Goal: Task Accomplishment & Management: Use online tool/utility

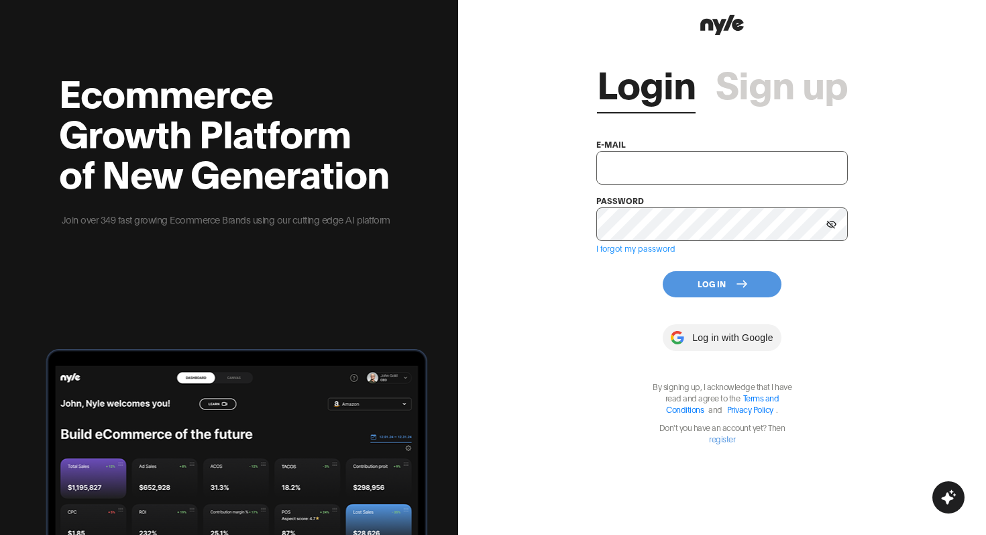
click at [715, 344] on div at bounding box center [722, 337] width 118 height 27
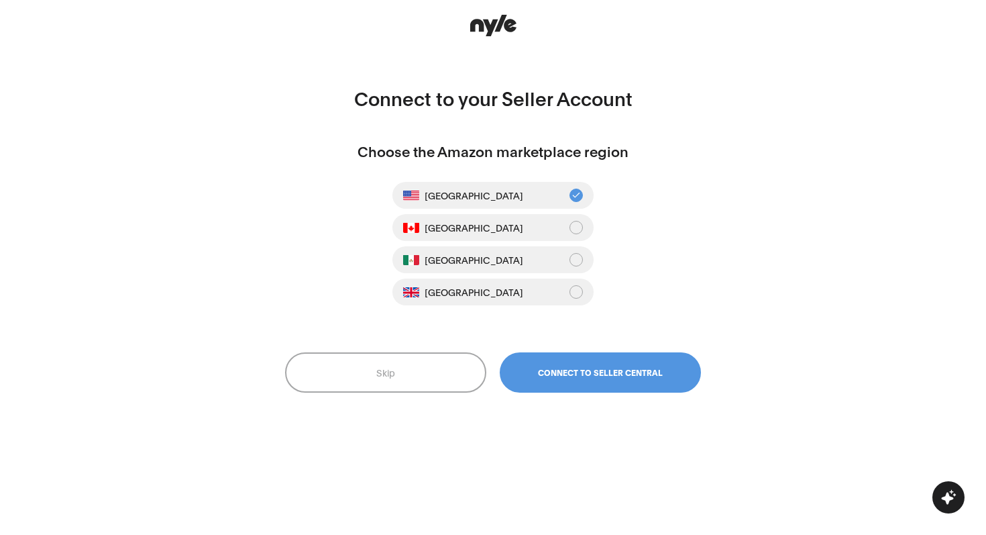
click at [543, 218] on button "[GEOGRAPHIC_DATA]" at bounding box center [493, 227] width 201 height 27
click at [543, 262] on button "[GEOGRAPHIC_DATA]" at bounding box center [493, 259] width 201 height 27
click at [543, 286] on button "[GEOGRAPHIC_DATA]" at bounding box center [493, 291] width 201 height 27
click at [550, 257] on button "[GEOGRAPHIC_DATA]" at bounding box center [493, 259] width 201 height 27
click at [557, 205] on button "[GEOGRAPHIC_DATA]" at bounding box center [493, 195] width 201 height 27
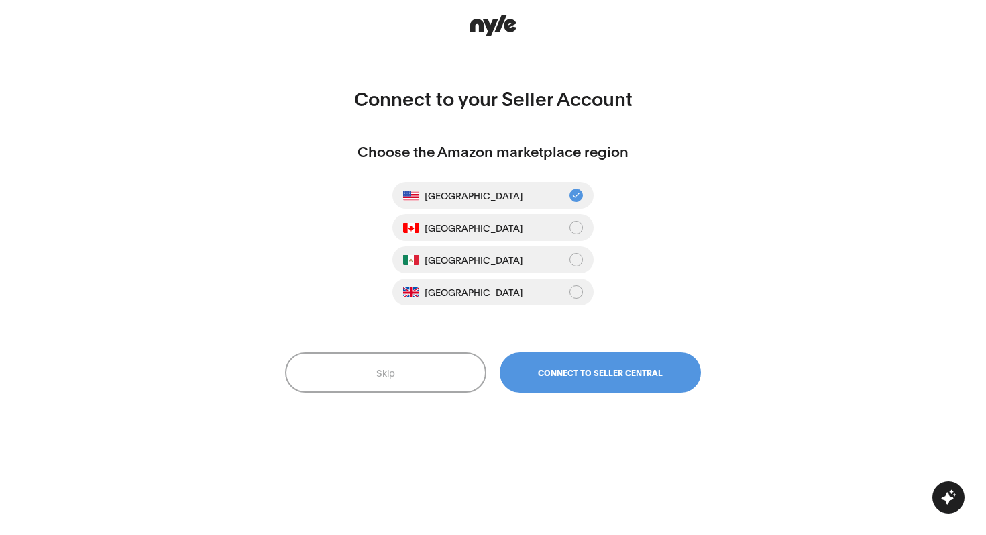
click at [553, 223] on button "[GEOGRAPHIC_DATA]" at bounding box center [493, 227] width 201 height 27
click at [556, 204] on button "[GEOGRAPHIC_DATA]" at bounding box center [493, 195] width 201 height 27
click at [582, 380] on button "Connect to Seller Central" at bounding box center [600, 372] width 201 height 40
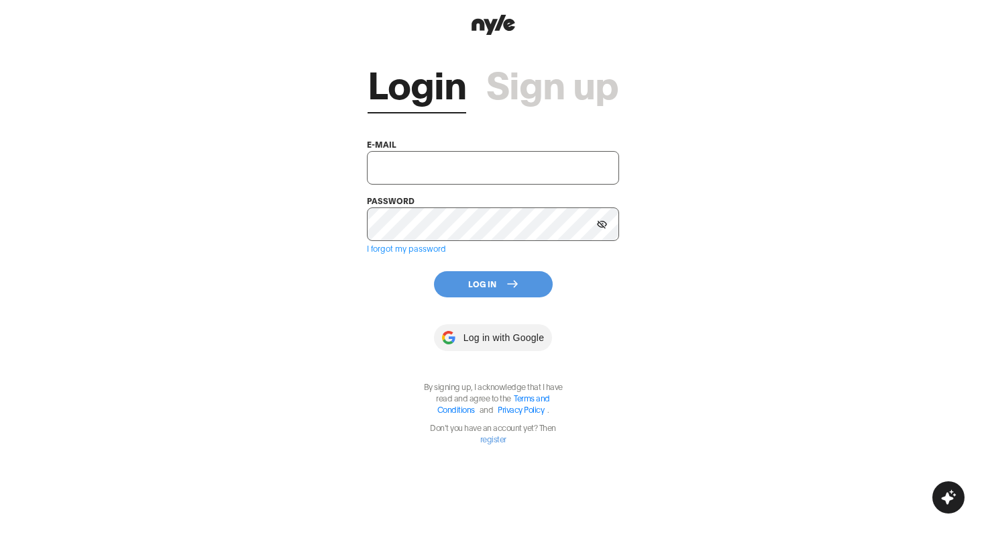
click at [517, 335] on div at bounding box center [493, 337] width 118 height 27
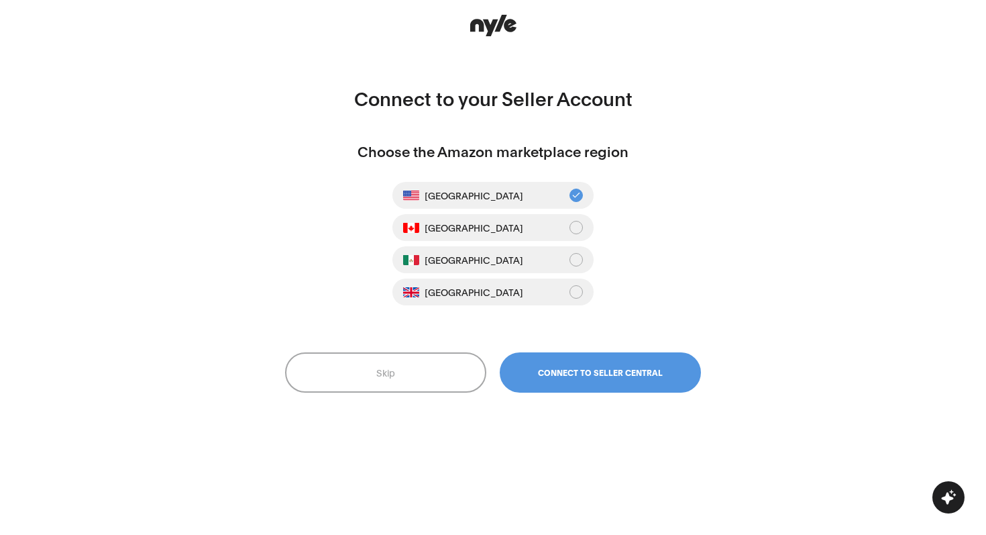
click at [533, 232] on button "[GEOGRAPHIC_DATA]" at bounding box center [493, 227] width 201 height 27
click at [535, 261] on button "[GEOGRAPHIC_DATA]" at bounding box center [493, 259] width 201 height 27
click at [466, 372] on button "Skip" at bounding box center [385, 372] width 201 height 40
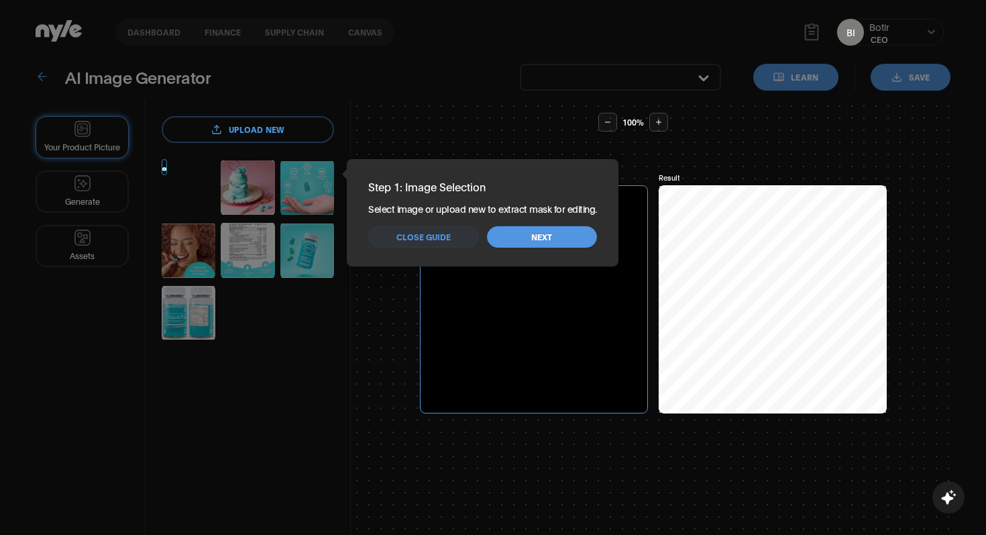
click at [459, 237] on button "Close guide" at bounding box center [423, 236] width 110 height 21
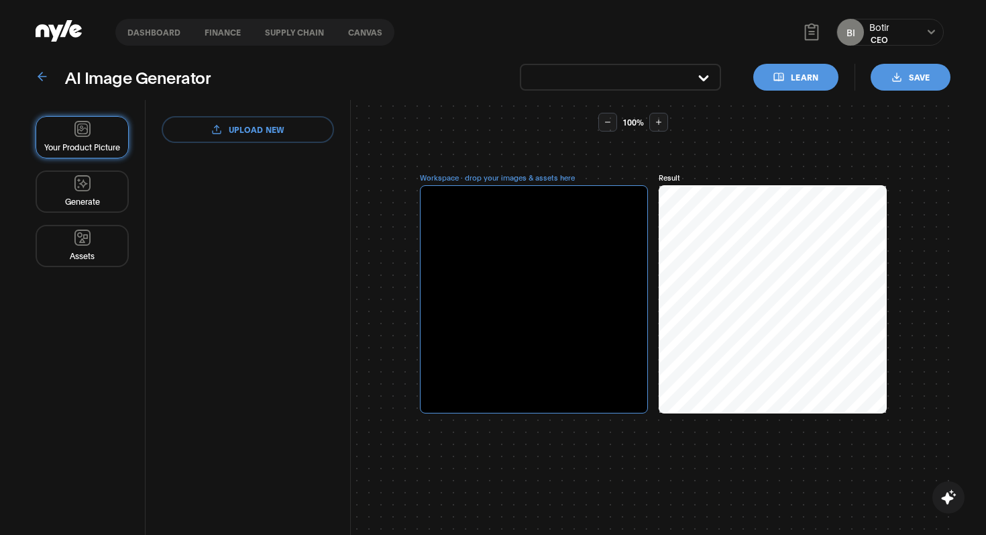
click at [583, 119] on div "100 %" at bounding box center [633, 122] width 533 height 19
